Goal: Navigation & Orientation: Find specific page/section

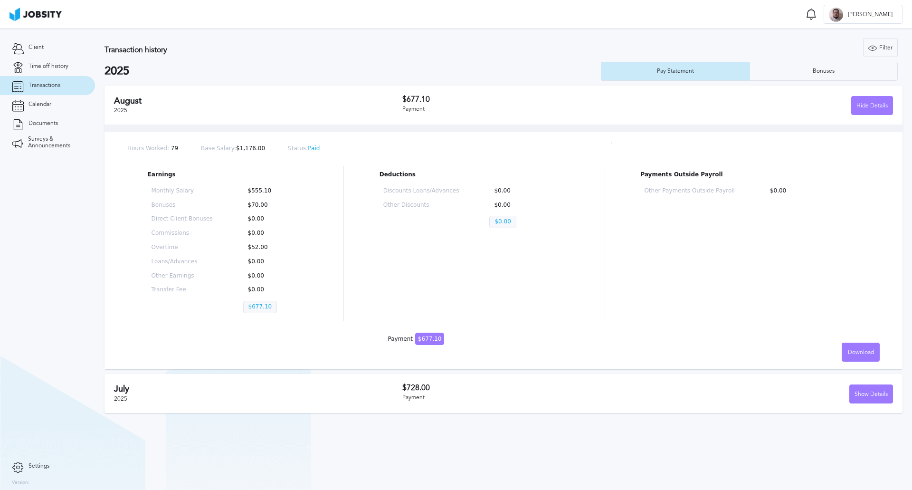
click at [50, 85] on span "Transactions" at bounding box center [44, 85] width 32 height 7
click at [700, 73] on div "Pay Statement" at bounding box center [675, 71] width 148 height 19
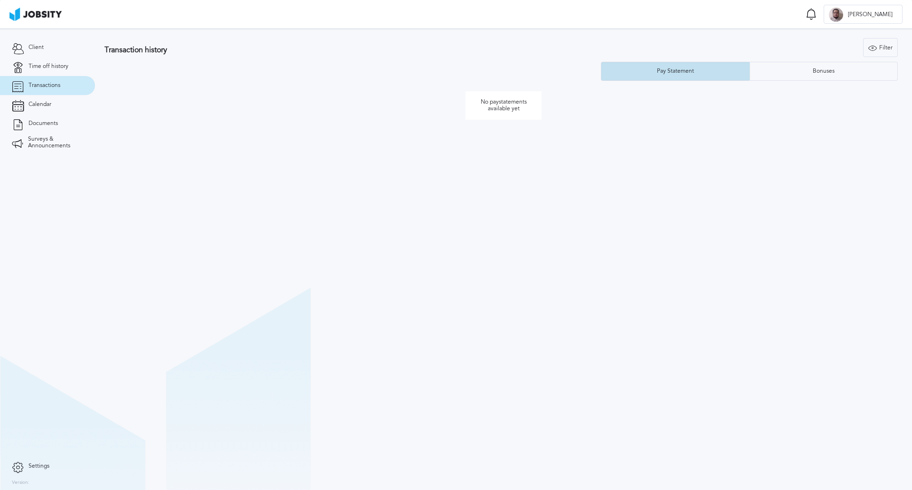
click at [698, 73] on div "Pay Statement" at bounding box center [675, 71] width 47 height 7
click at [46, 62] on link "Time off history" at bounding box center [47, 66] width 95 height 19
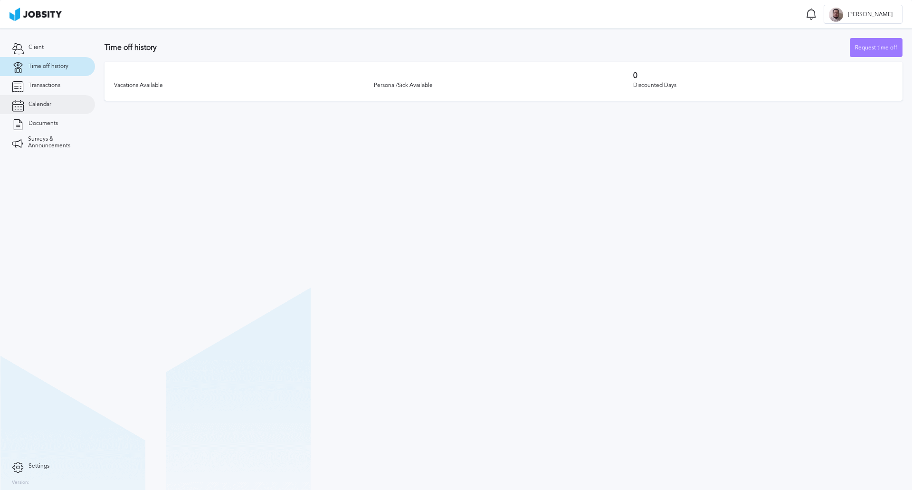
click at [43, 103] on span "Calendar" at bounding box center [39, 104] width 23 height 7
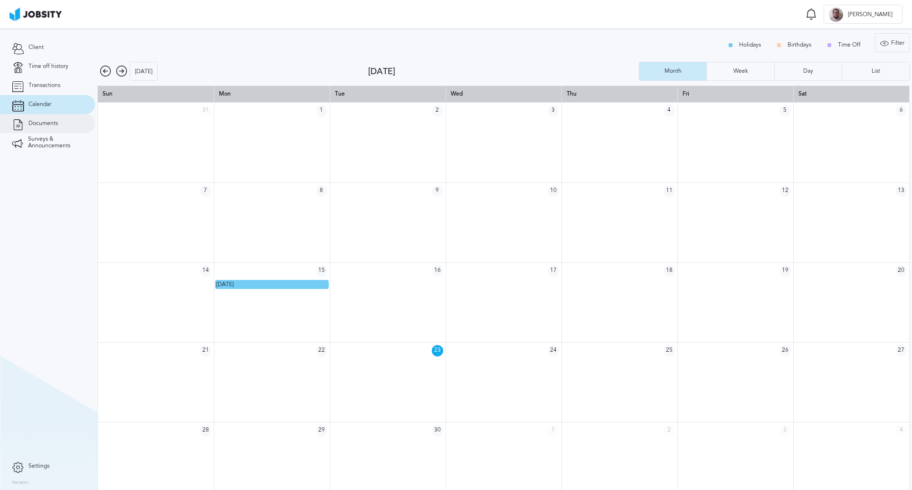
click at [37, 125] on span "Documents" at bounding box center [42, 123] width 29 height 7
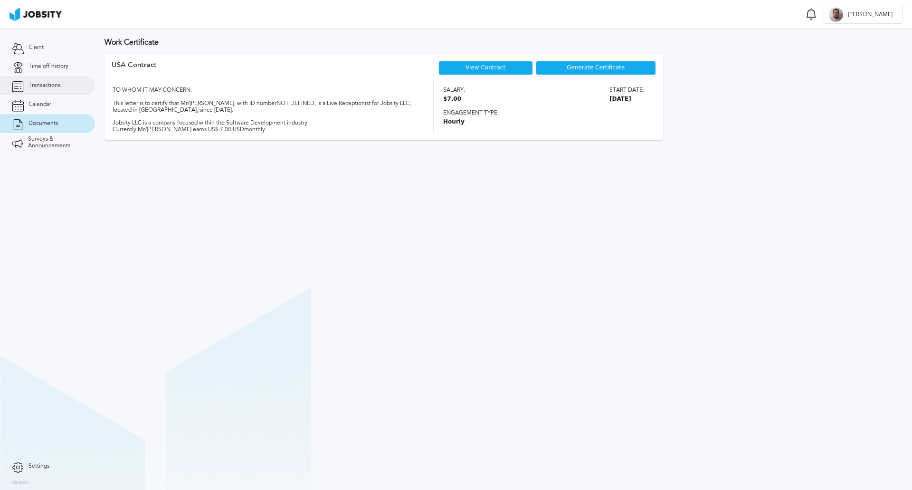
click at [61, 84] on link "Transactions" at bounding box center [47, 85] width 95 height 19
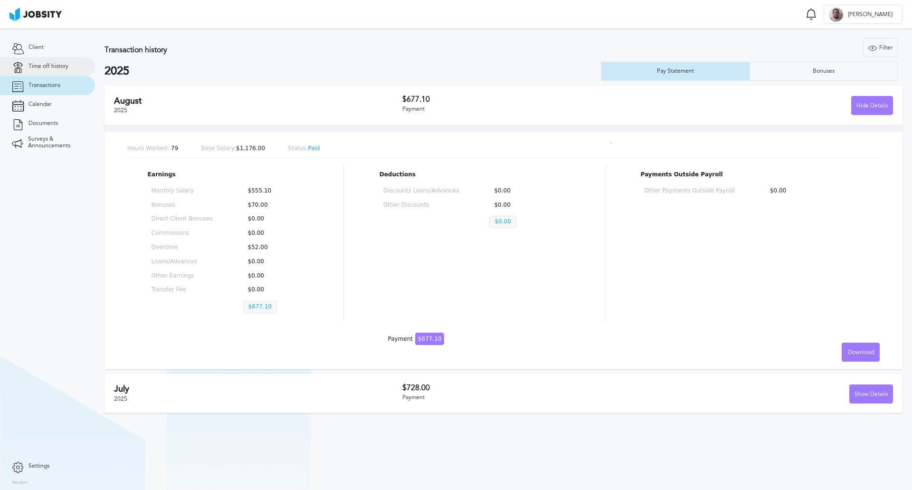
click at [69, 62] on link "Time off history" at bounding box center [47, 66] width 95 height 19
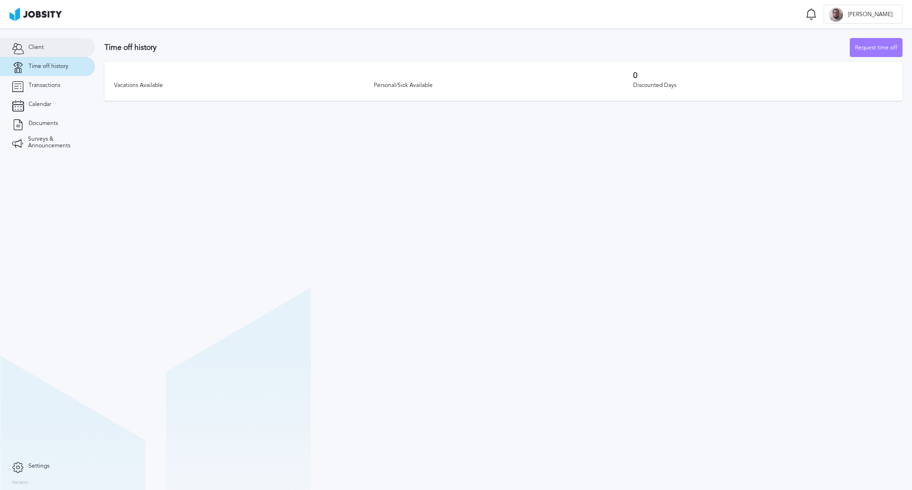
click at [39, 47] on span "Client" at bounding box center [35, 47] width 15 height 7
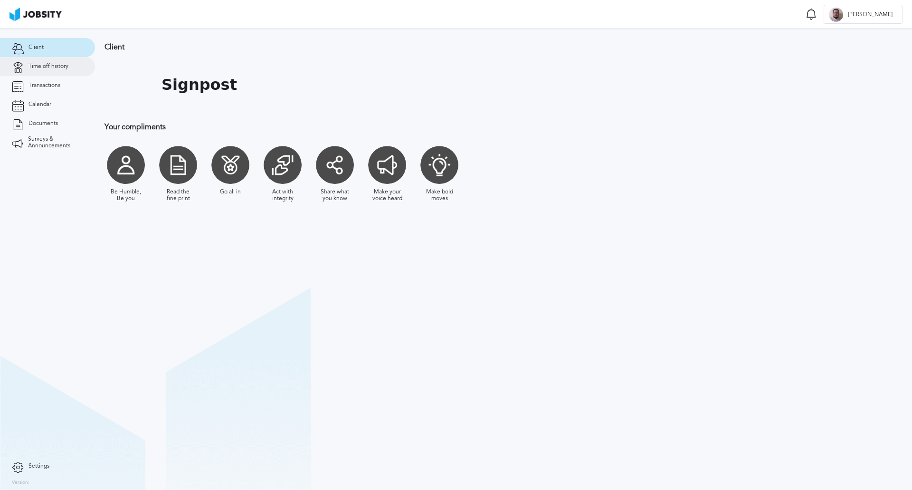
click at [42, 68] on span "Time off history" at bounding box center [48, 66] width 40 height 7
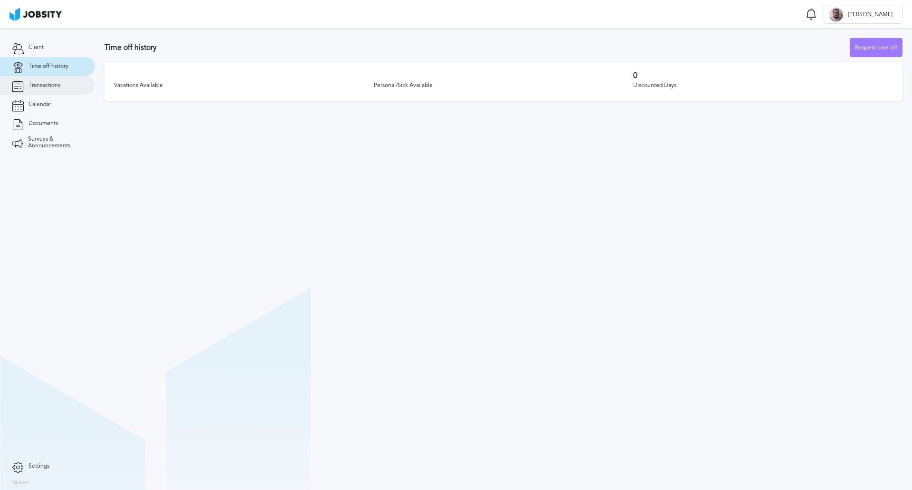
click at [49, 87] on span "Transactions" at bounding box center [44, 85] width 32 height 7
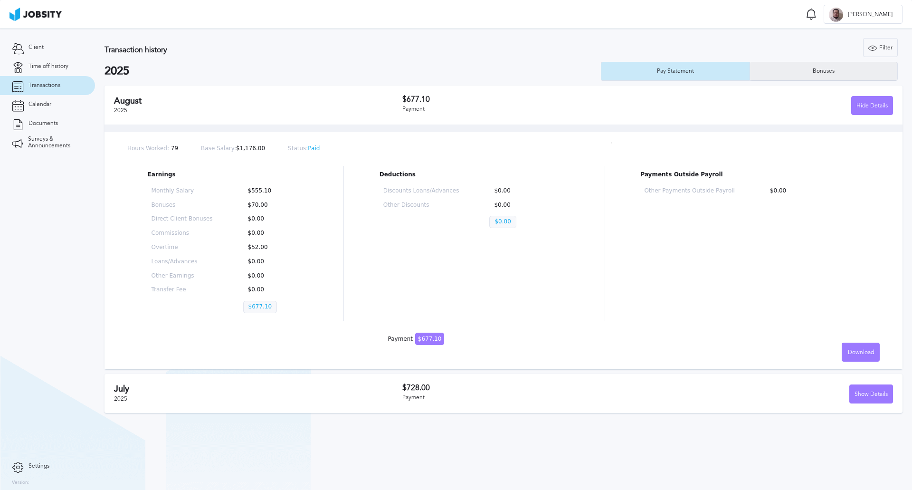
click at [822, 73] on div "Bonuses" at bounding box center [823, 71] width 31 height 7
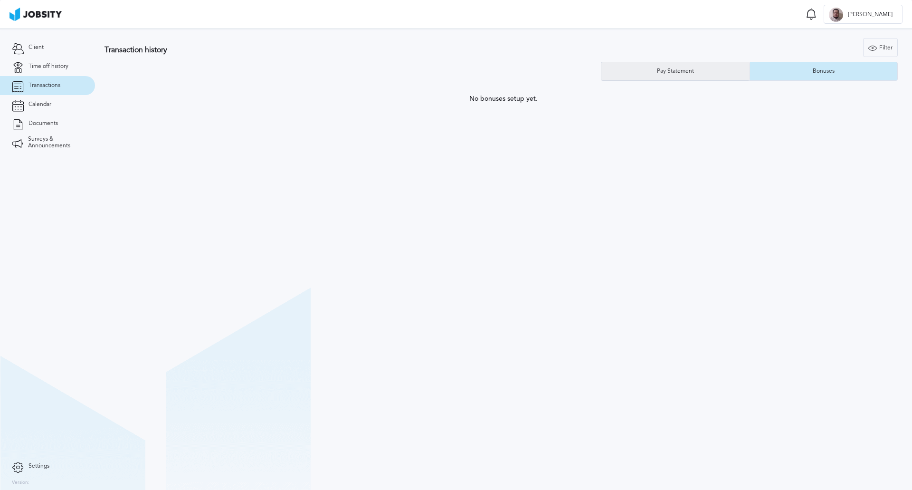
click at [715, 80] on div "Pay Statement" at bounding box center [675, 71] width 148 height 19
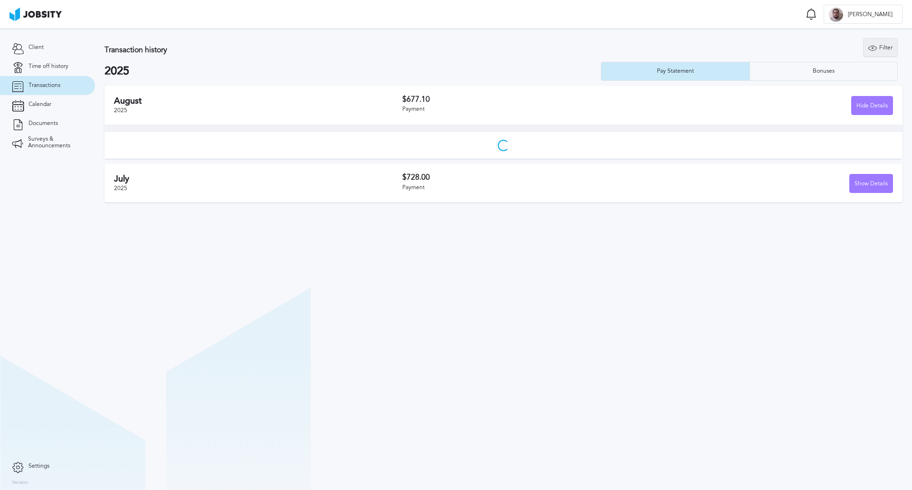
click at [875, 48] on icon at bounding box center [872, 48] width 9 height 9
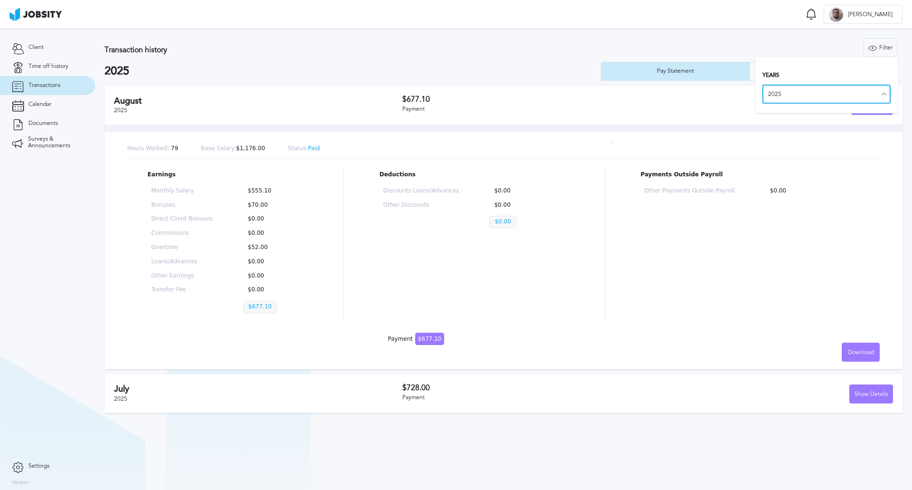
click at [819, 95] on input "2025" at bounding box center [826, 94] width 128 height 19
click at [647, 35] on section "Transaction history Filter Years 2025 2025 Pay Statement Bonuses [DATE] $677.10…" at bounding box center [503, 222] width 817 height 389
